Goal: Browse casually

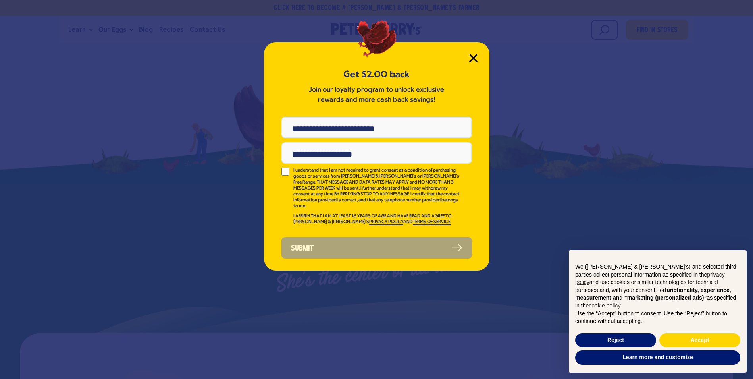
click at [477, 59] on icon "Close Modal" at bounding box center [473, 58] width 8 height 8
click at [473, 57] on icon "Close Modal" at bounding box center [472, 57] width 7 height 7
click at [634, 340] on button "Reject" at bounding box center [615, 340] width 81 height 14
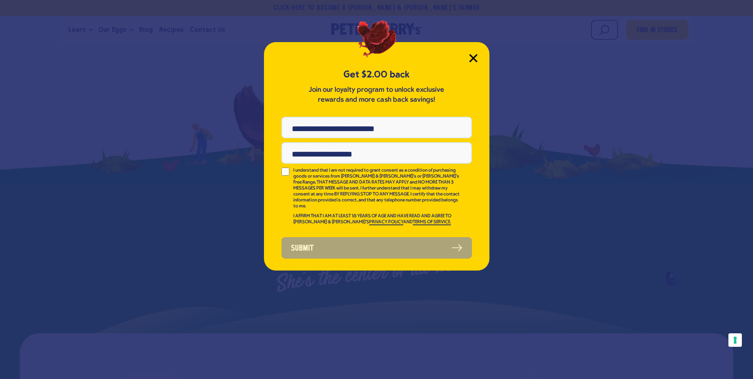
click at [471, 57] on icon "Close Modal" at bounding box center [473, 58] width 8 height 8
click at [471, 57] on icon "Close Modal" at bounding box center [472, 57] width 7 height 7
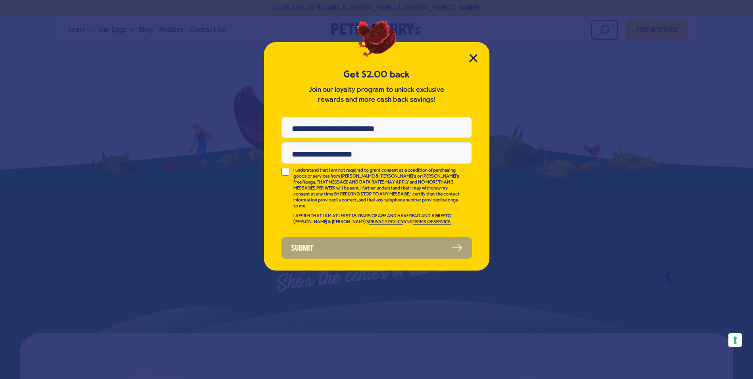
click at [537, 65] on div "Get $2.00 back Join our loyalty program to unlock exclusive rewards and more ca…" at bounding box center [376, 189] width 753 height 379
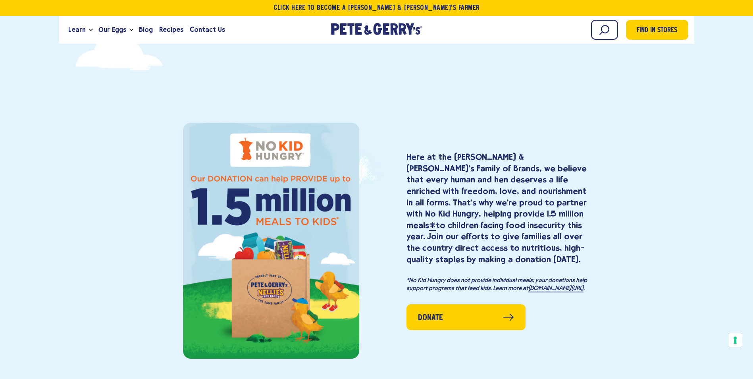
scroll to position [1161, 0]
